Goal: Task Accomplishment & Management: Use online tool/utility

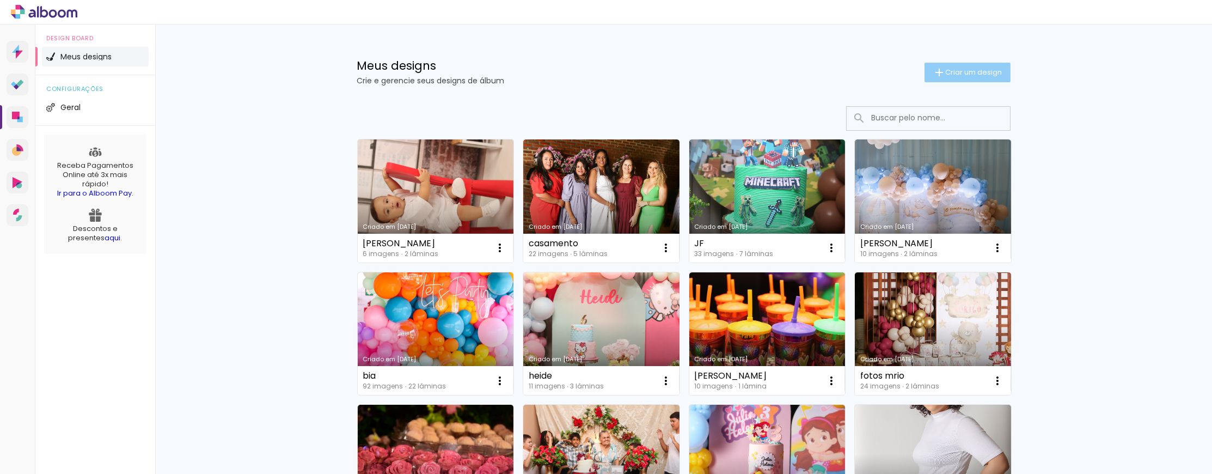
click at [965, 69] on span "Criar um design" at bounding box center [974, 72] width 57 height 7
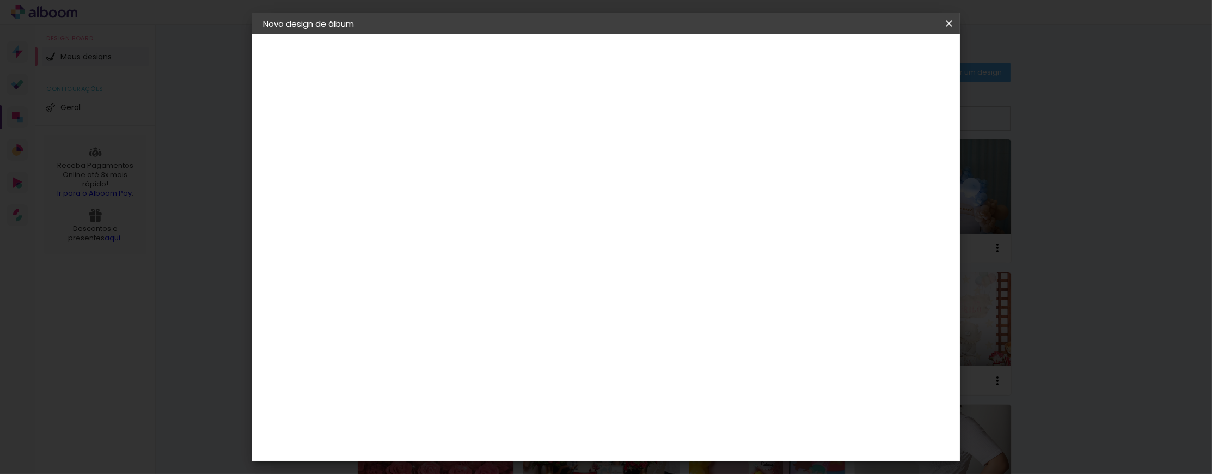
click at [441, 149] on input at bounding box center [441, 145] width 0 height 17
type input "m"
type input "MIRNA"
type paper-input "MIRNA"
click at [553, 54] on paper-button "Avançar" at bounding box center [525, 57] width 53 height 19
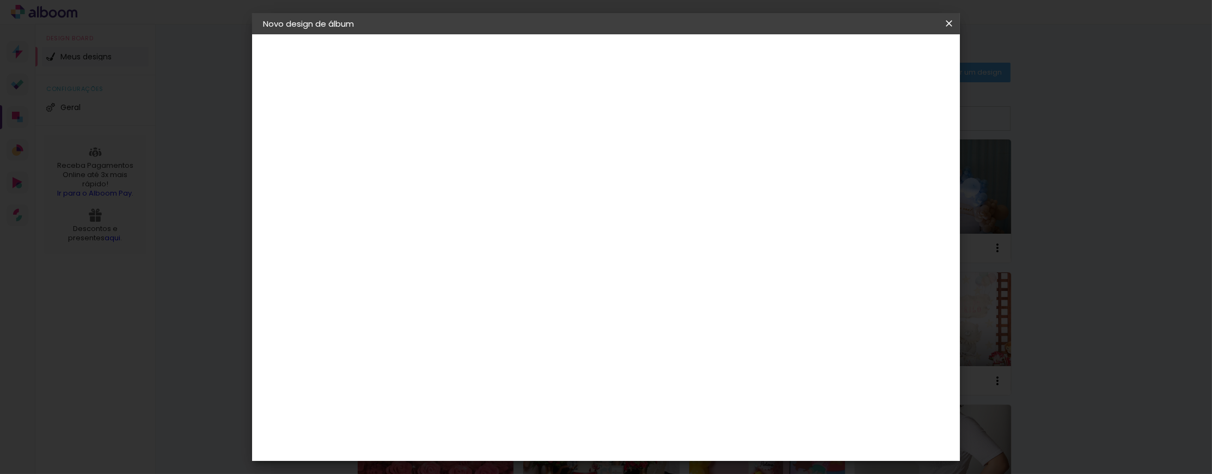
click at [518, 207] on input at bounding box center [469, 207] width 110 height 14
type input "P"
type input "BOO"
type paper-input "BOO"
click at [470, 279] on div "Book Imagem" at bounding box center [452, 287] width 36 height 17
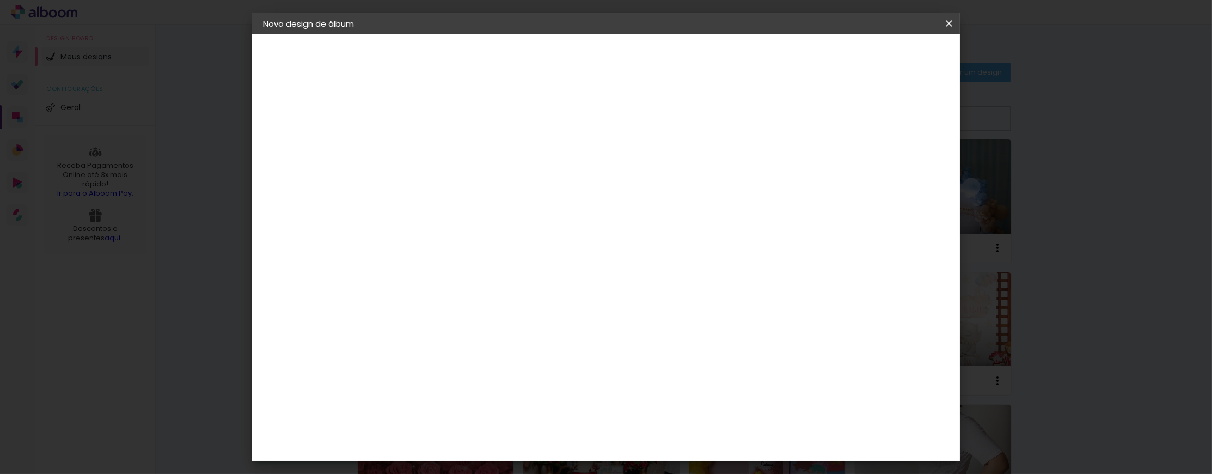
click at [620, 64] on paper-button "Avançar" at bounding box center [592, 57] width 53 height 19
click at [515, 420] on span "30 × 30" at bounding box center [489, 431] width 51 height 22
click at [0, 0] on slot "Avançar" at bounding box center [0, 0] width 0 height 0
click at [881, 61] on span "Iniciar design" at bounding box center [857, 57] width 50 height 8
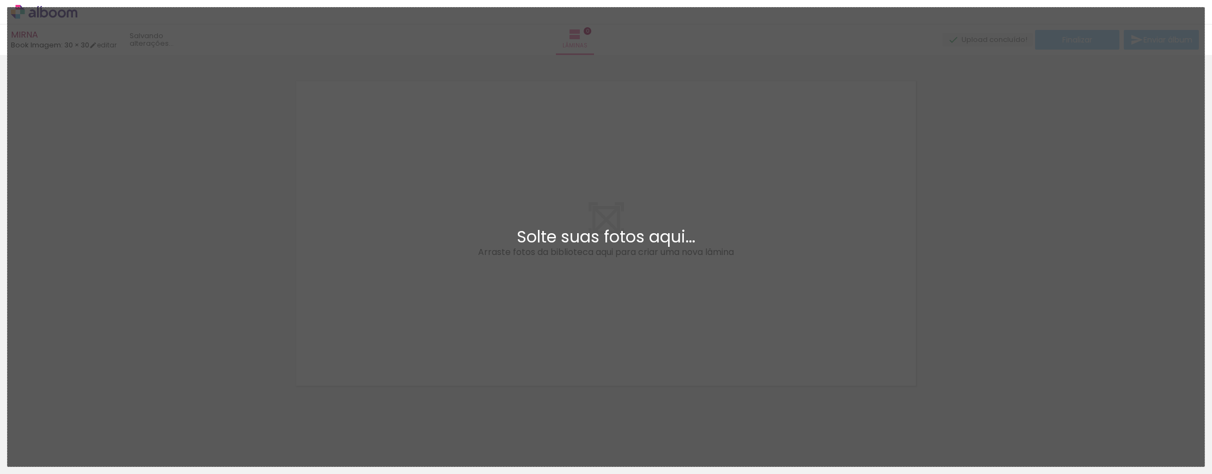
scroll to position [14, 0]
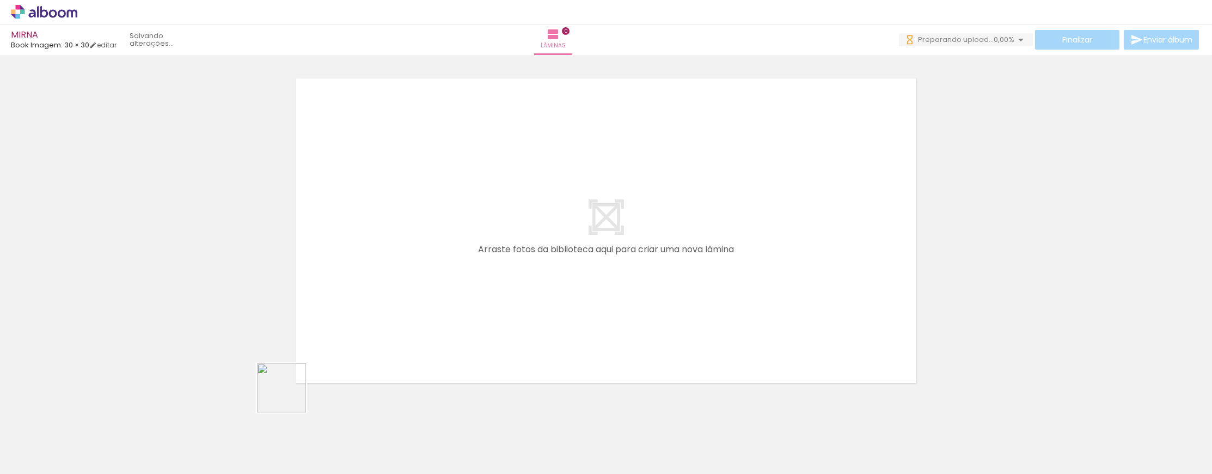
drag, startPoint x: 290, startPoint y: 396, endPoint x: 381, endPoint y: 320, distance: 119.1
click at [381, 320] on quentale-workspace at bounding box center [606, 237] width 1212 height 474
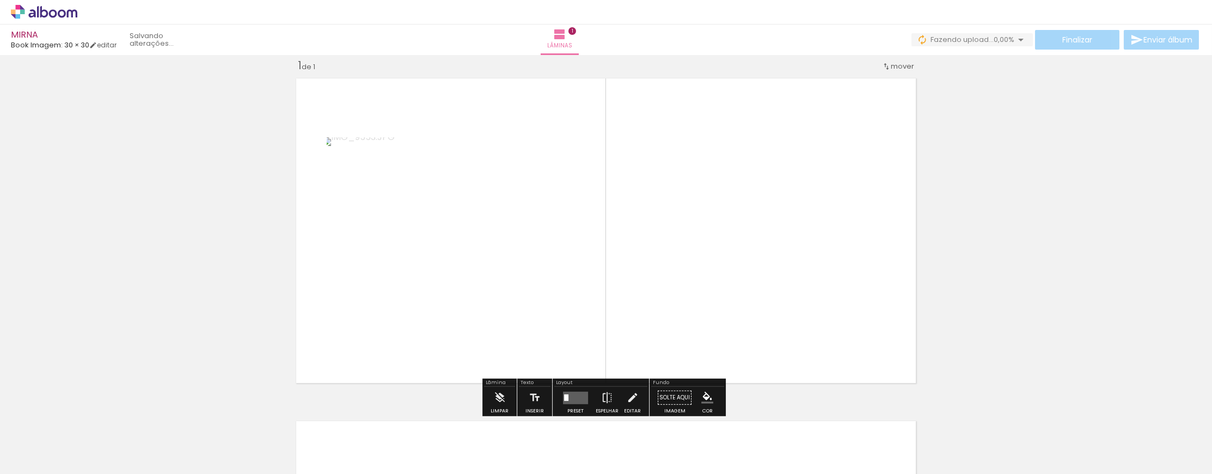
scroll to position [14, 0]
drag, startPoint x: 188, startPoint y: 421, endPoint x: 458, endPoint y: 293, distance: 299.1
click at [458, 293] on quentale-workspace at bounding box center [606, 237] width 1212 height 474
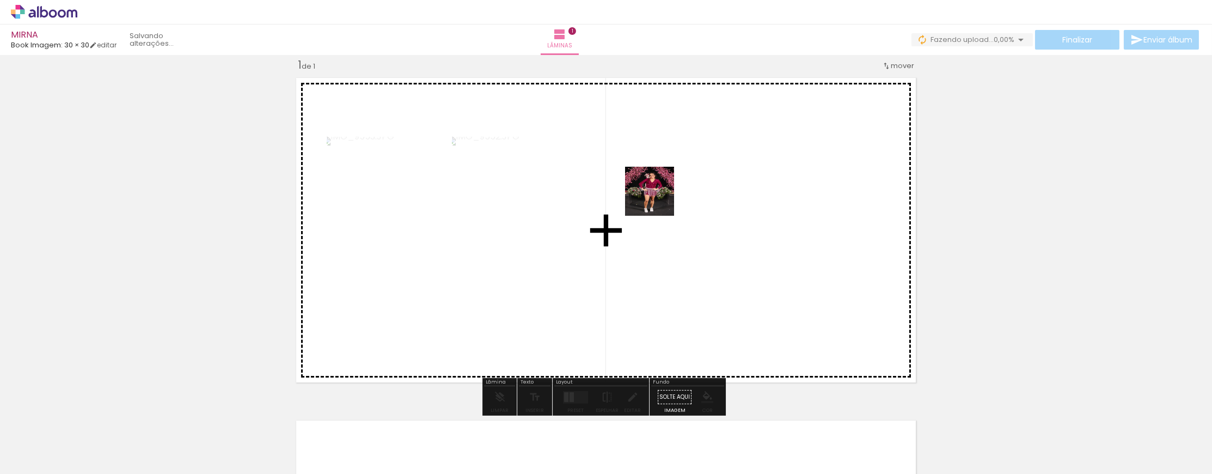
drag, startPoint x: 117, startPoint y: 428, endPoint x: 678, endPoint y: 194, distance: 608.7
click at [678, 194] on quentale-workspace at bounding box center [606, 237] width 1212 height 474
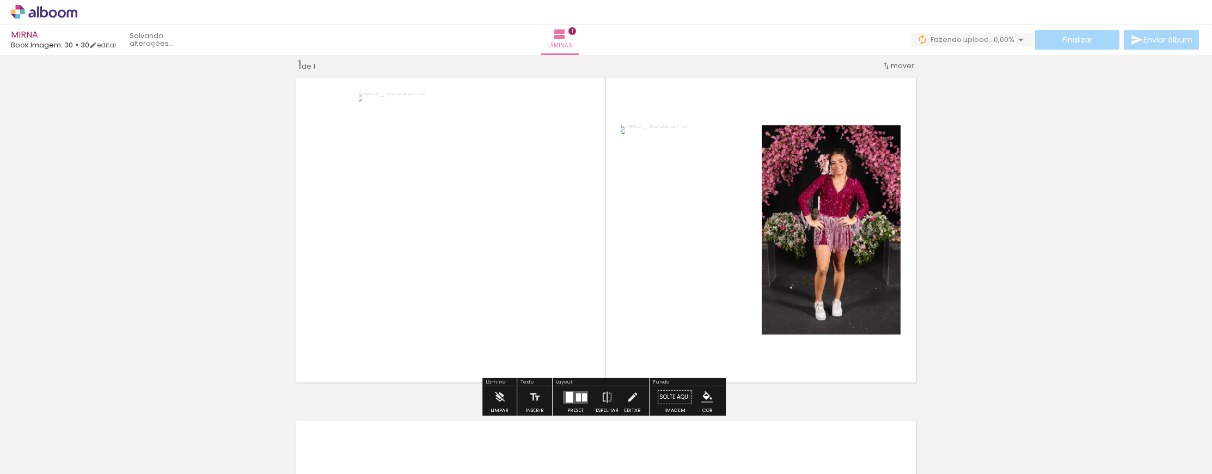
click at [572, 397] on quentale-layouter at bounding box center [575, 396] width 25 height 13
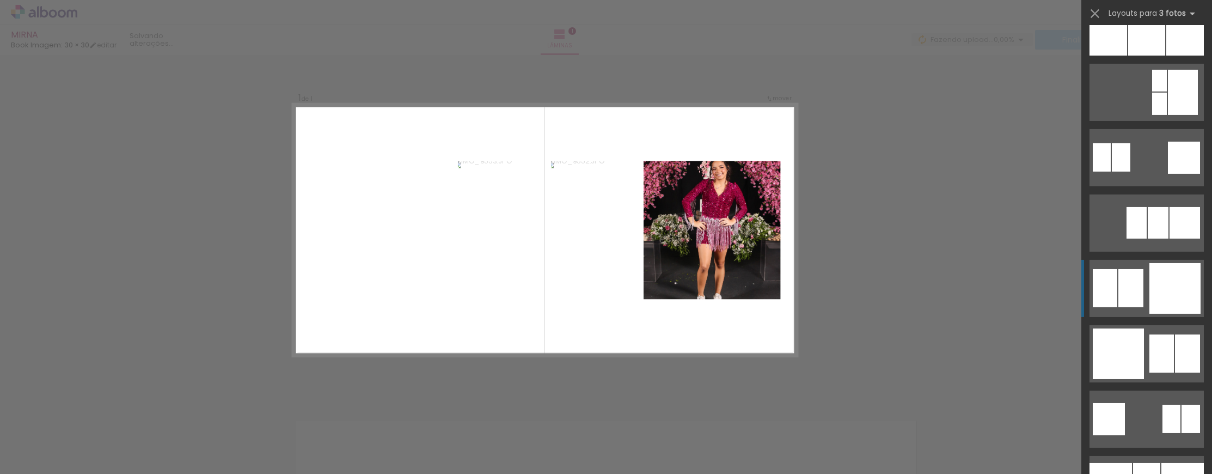
scroll to position [1017, 0]
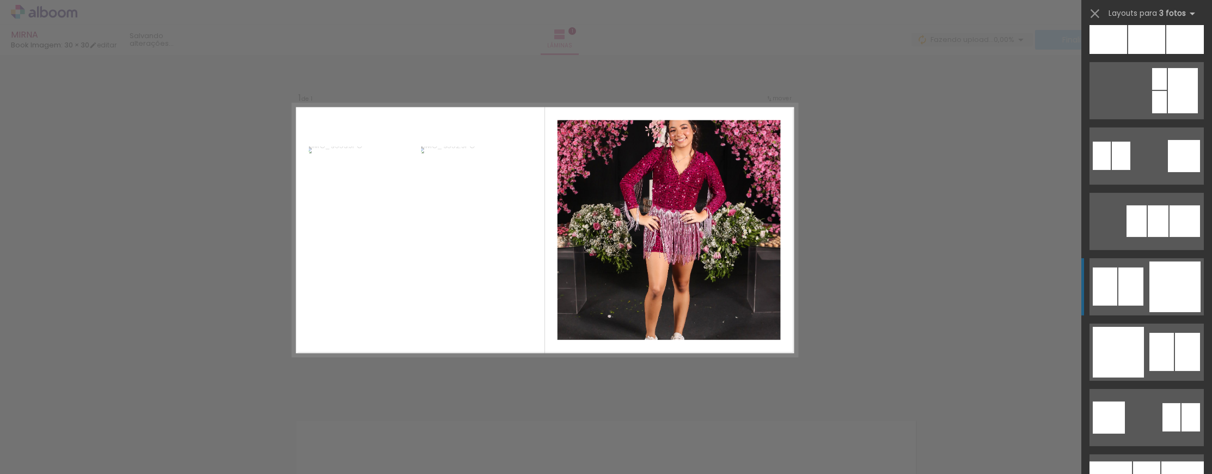
click at [1149, 271] on div at bounding box center [1174, 286] width 51 height 51
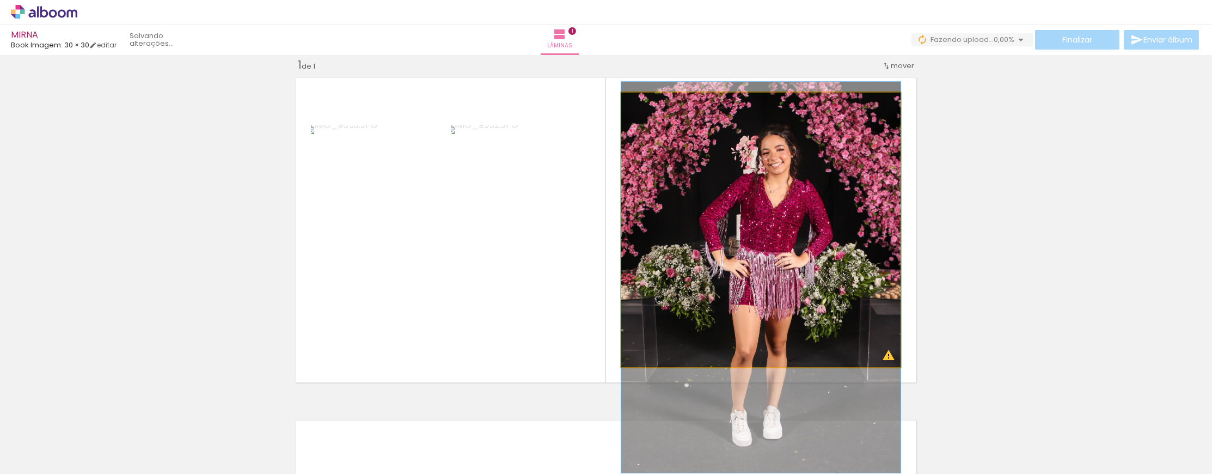
drag, startPoint x: 693, startPoint y: 150, endPoint x: 689, endPoint y: 197, distance: 47.5
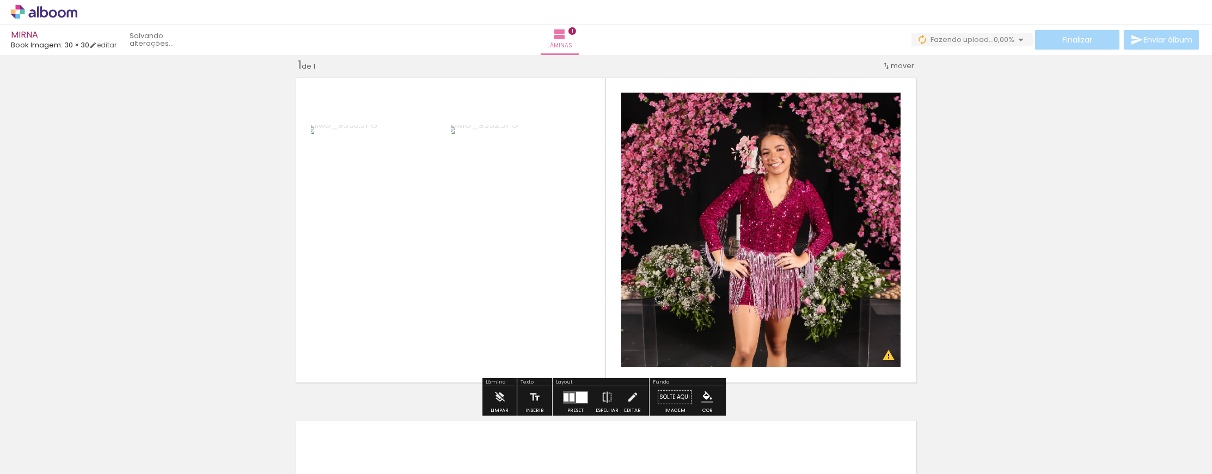
click at [982, 167] on div "Inserir lâmina 1 de 1 O Designbox precisará aumentar a sua imagem em 180% para …" at bounding box center [606, 387] width 1212 height 685
